Goal: Task Accomplishment & Management: Use online tool/utility

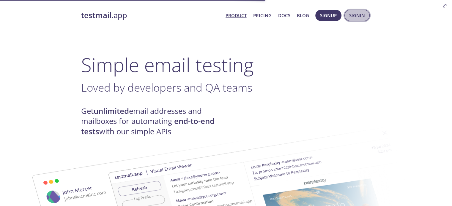
click at [350, 13] on span "Signin" at bounding box center [357, 16] width 16 height 8
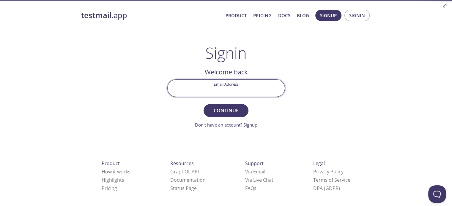
click at [231, 90] on input "Email Address" at bounding box center [225, 88] width 117 height 17
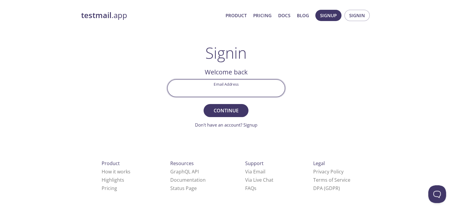
click at [227, 89] on input "Email Address" at bounding box center [225, 88] width 117 height 17
type input "wvqatestmail"
click at [203, 104] on button "Continue" at bounding box center [225, 110] width 45 height 13
click at [233, 91] on input "wvqatestmail" at bounding box center [225, 88] width 117 height 17
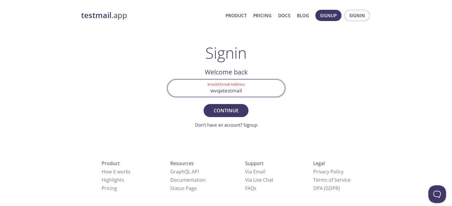
click at [233, 91] on input "wvqatestmail" at bounding box center [225, 88] width 117 height 17
paste input "[EMAIL_ADDRESS][DOMAIN_NAME]"
type input "[EMAIL_ADDRESS][DOMAIN_NAME]"
click at [203, 104] on button "Continue" at bounding box center [225, 110] width 45 height 13
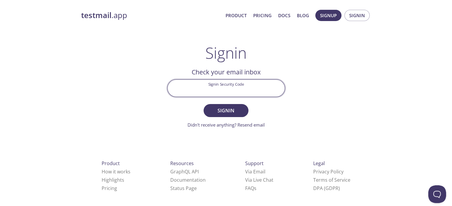
click at [220, 88] on input "Signin Security Code" at bounding box center [225, 88] width 117 height 17
paste input "EA5TJWA"
type input "EA5TJWA"
click at [203, 104] on button "Signin" at bounding box center [225, 110] width 45 height 13
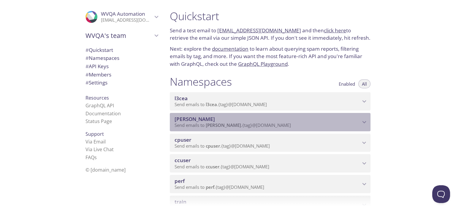
click at [218, 123] on span "[PERSON_NAME]" at bounding box center [223, 125] width 35 height 6
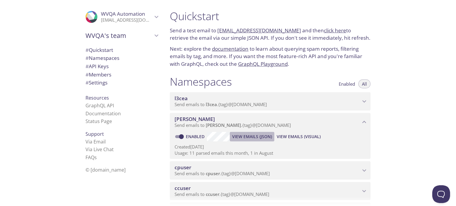
click at [250, 137] on span "View Emails (JSON)" at bounding box center [252, 136] width 40 height 7
click at [301, 134] on span "View Emails (Visual)" at bounding box center [299, 136] width 44 height 7
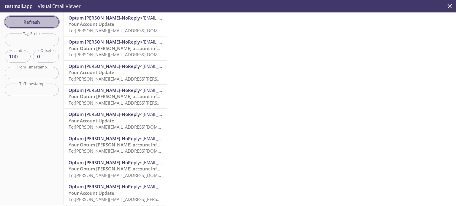
click at [30, 20] on span "Refresh" at bounding box center [32, 22] width 45 height 8
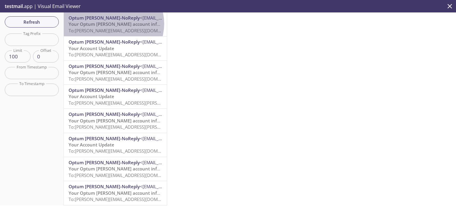
click at [112, 24] on span "Your Optum [PERSON_NAME] account information" at bounding box center [123, 24] width 108 height 6
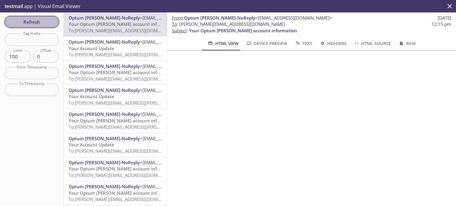
click at [29, 23] on span "Refresh" at bounding box center [32, 22] width 45 height 8
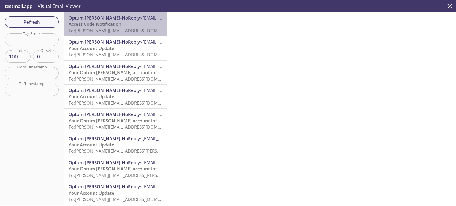
click at [119, 25] on span "Access Code Notification" at bounding box center [95, 24] width 53 height 6
